Goal: Download file/media

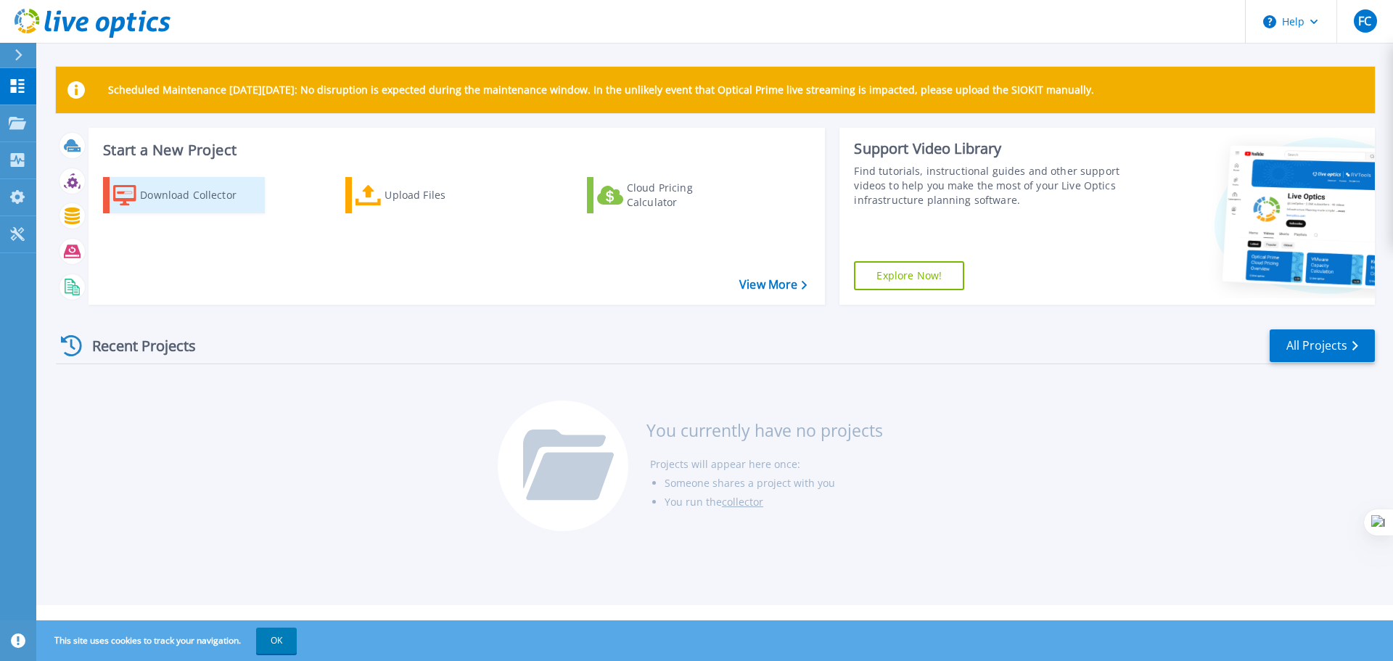
click at [165, 200] on div "Download Collector" at bounding box center [198, 195] width 116 height 29
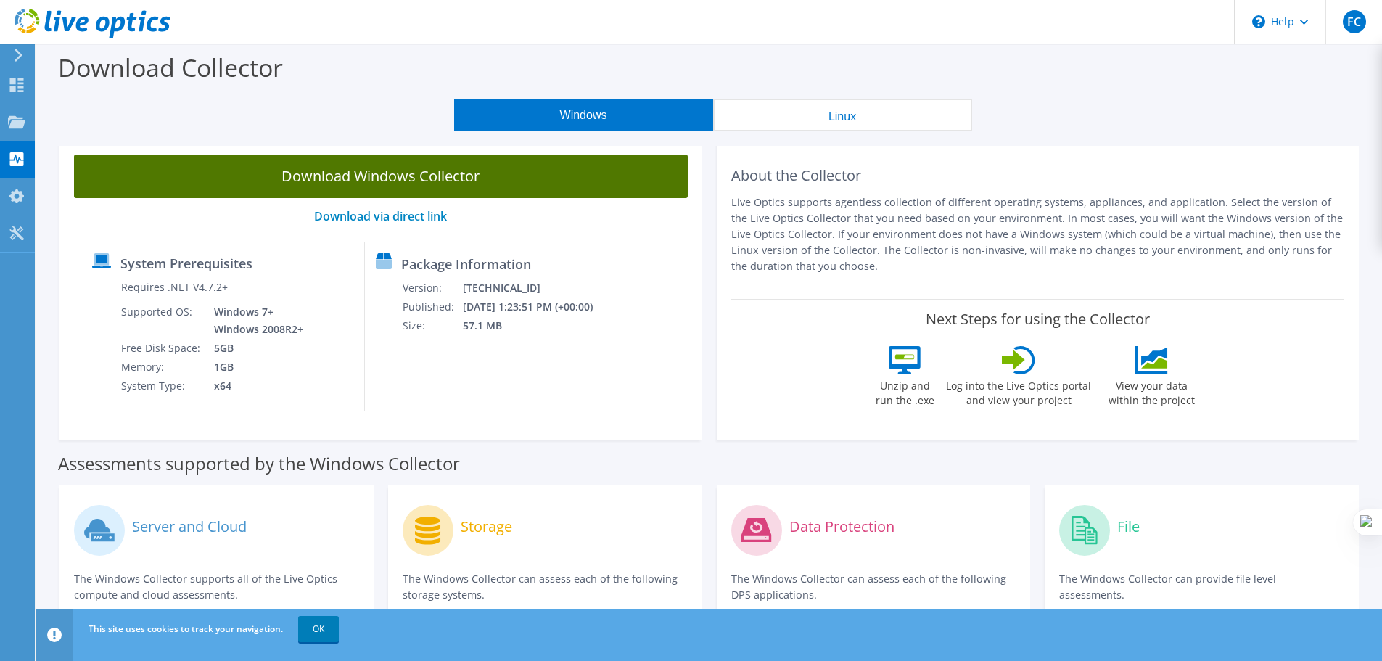
click at [432, 175] on link "Download Windows Collector" at bounding box center [381, 177] width 614 height 44
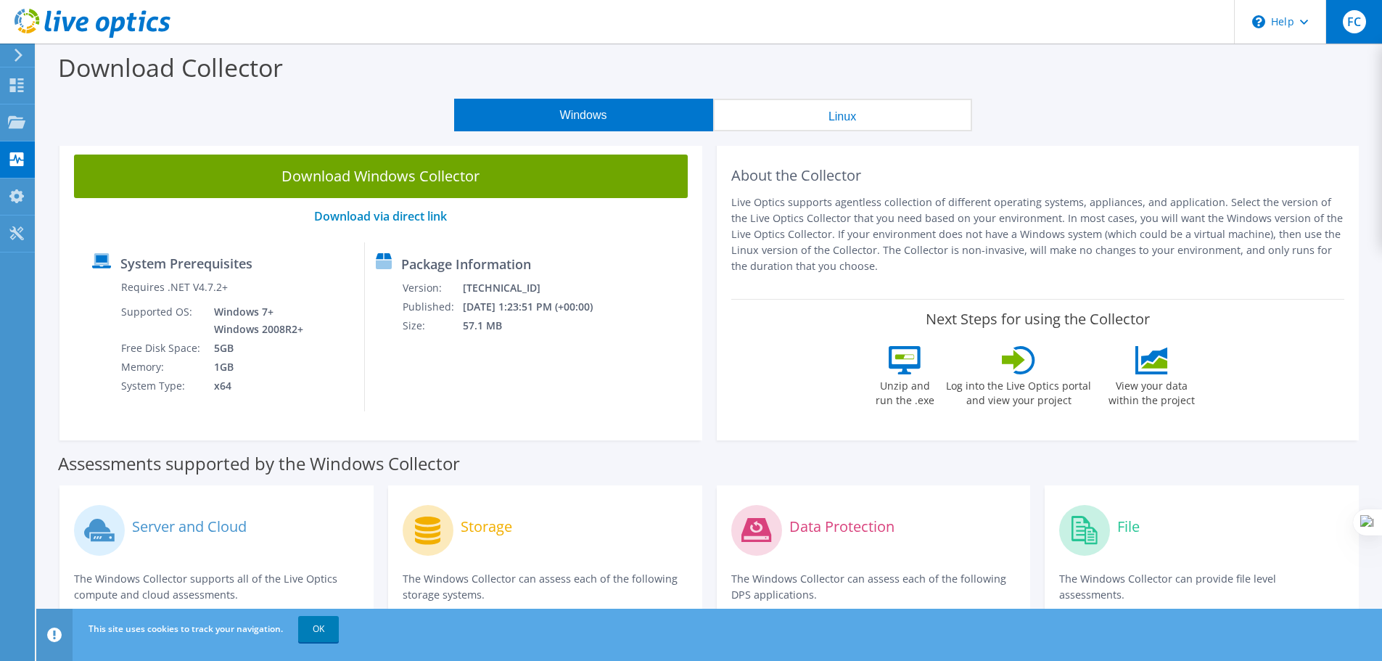
click at [1367, 28] on div "FC" at bounding box center [1354, 22] width 57 height 44
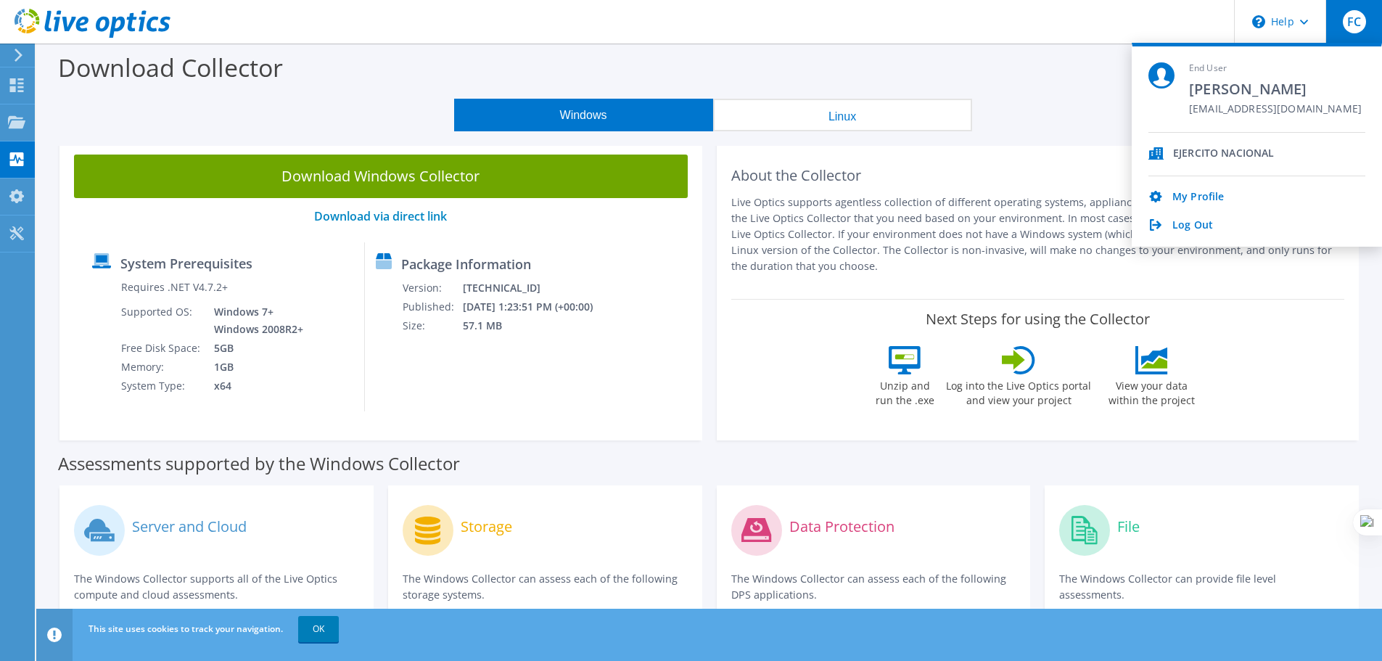
click at [1204, 188] on div "My Profile Log Out" at bounding box center [1257, 204] width 217 height 57
drag, startPoint x: 1200, startPoint y: 192, endPoint x: 1200, endPoint y: 184, distance: 8.7
click at [1200, 192] on link "My Profile" at bounding box center [1199, 198] width 52 height 14
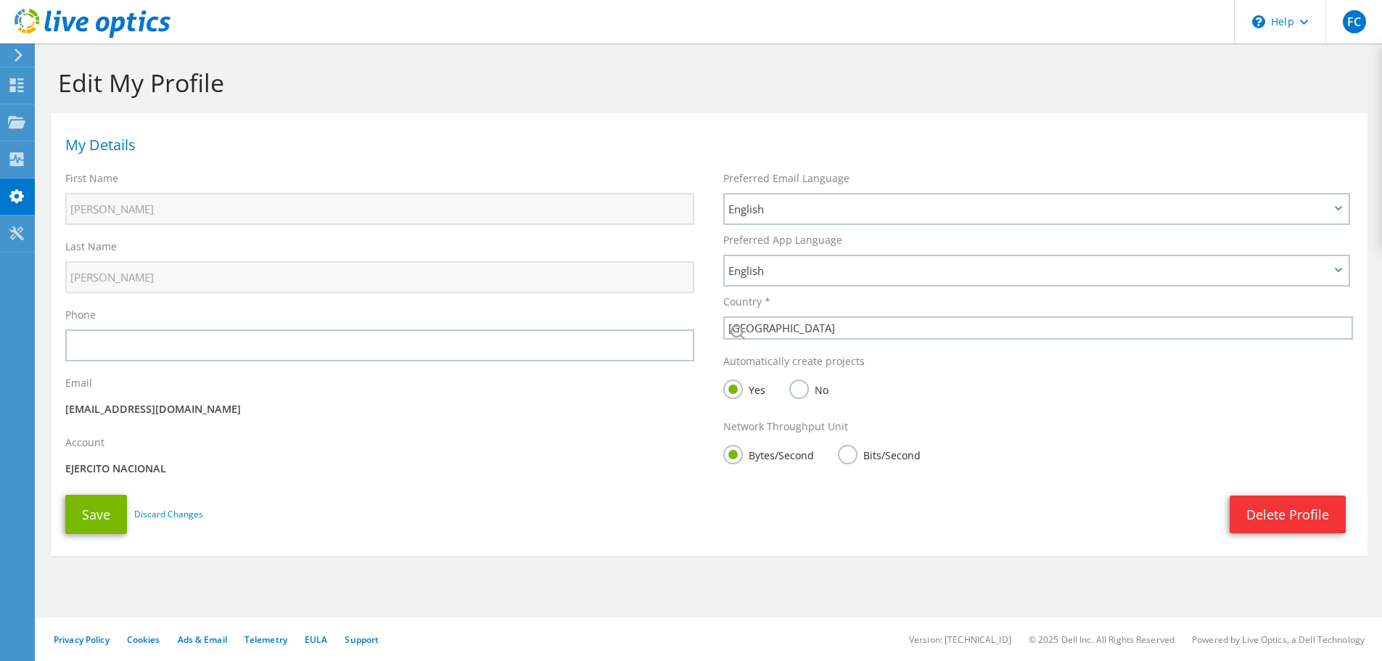
select select "48"
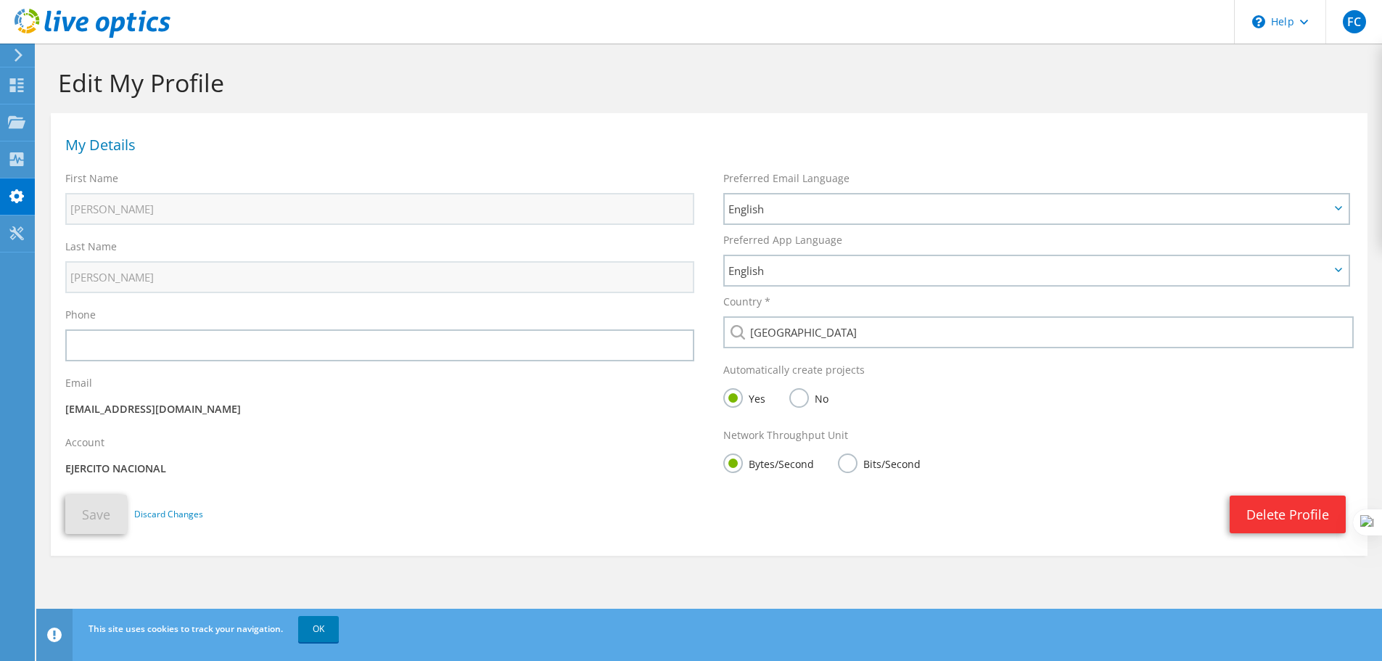
click at [108, 462] on p "EJERCITO NACIONAL" at bounding box center [379, 469] width 629 height 16
click at [121, 471] on p "EJERCITO NACIONAL" at bounding box center [379, 469] width 629 height 16
click at [21, 81] on icon at bounding box center [16, 85] width 17 height 14
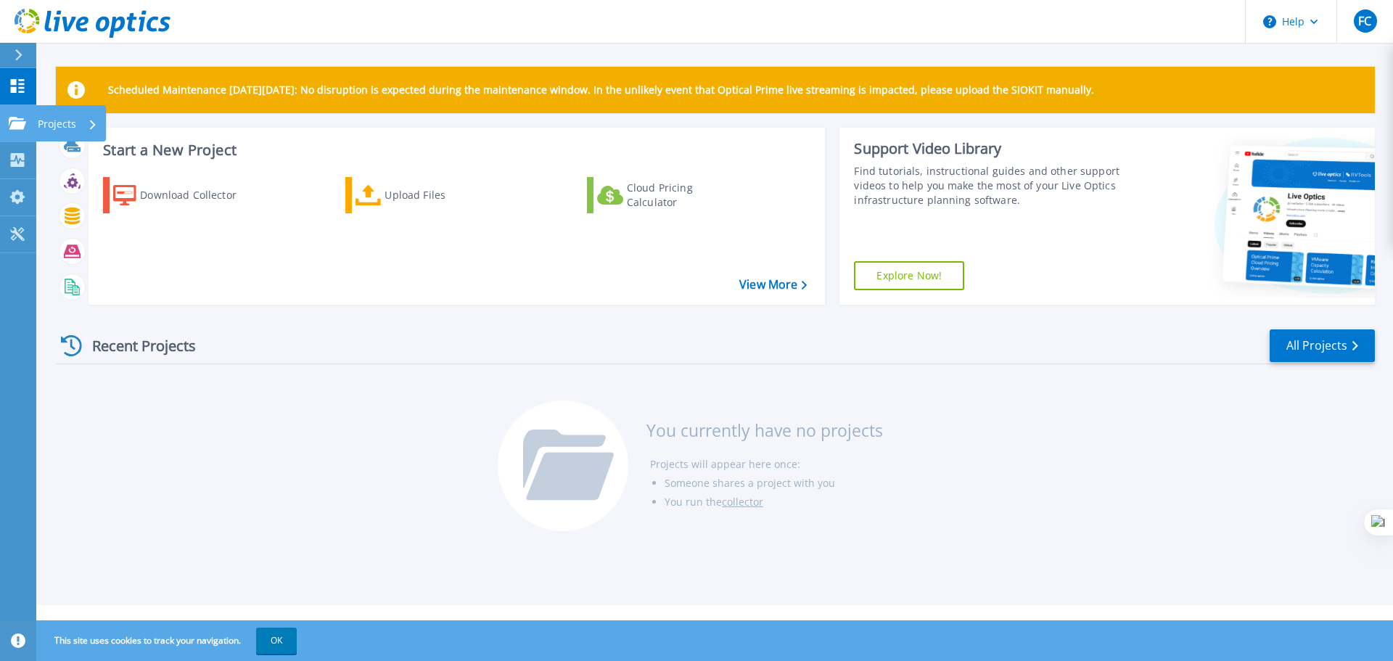
click at [37, 128] on div "Projects" at bounding box center [71, 123] width 70 height 36
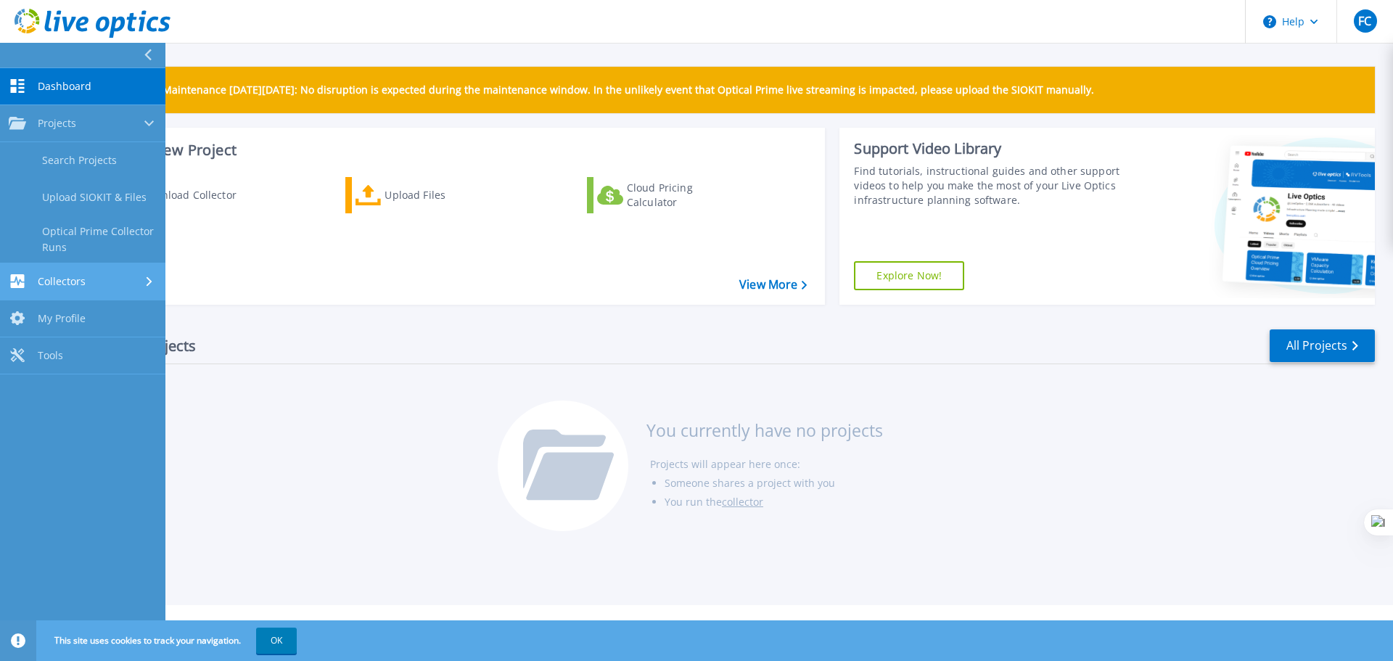
click at [75, 291] on link "Collectors Collectors" at bounding box center [82, 281] width 165 height 37
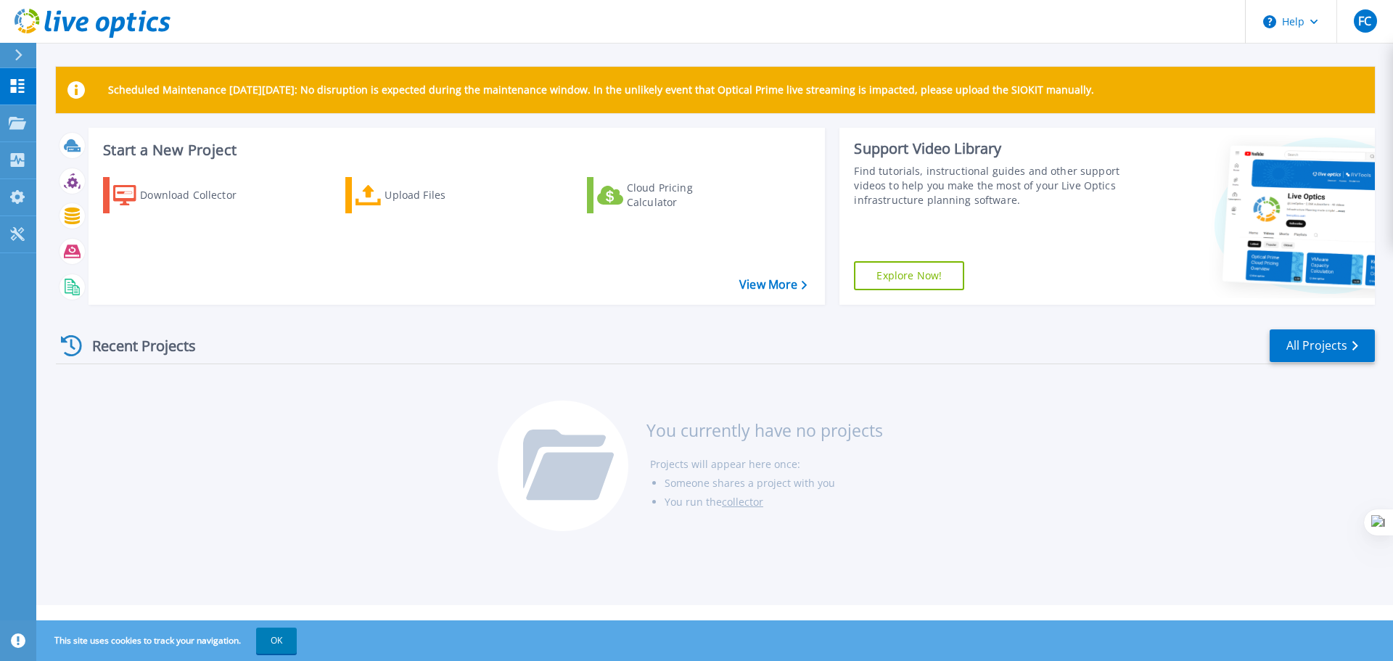
click at [271, 420] on div "Recent Projects All Projects You currently have no projects Projects will appea…" at bounding box center [715, 430] width 1319 height 229
click at [17, 239] on icon at bounding box center [17, 234] width 17 height 14
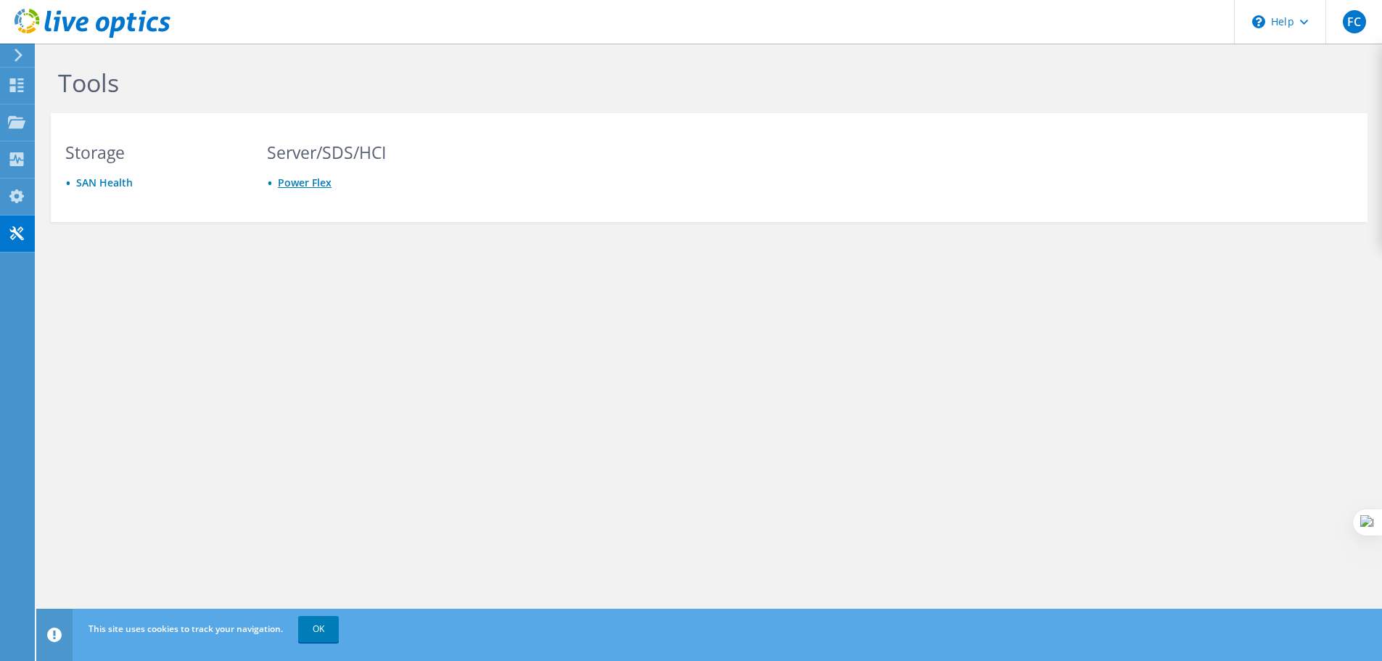
click at [309, 185] on link "Power Flex" at bounding box center [305, 183] width 54 height 14
